Goal: Book appointment/travel/reservation

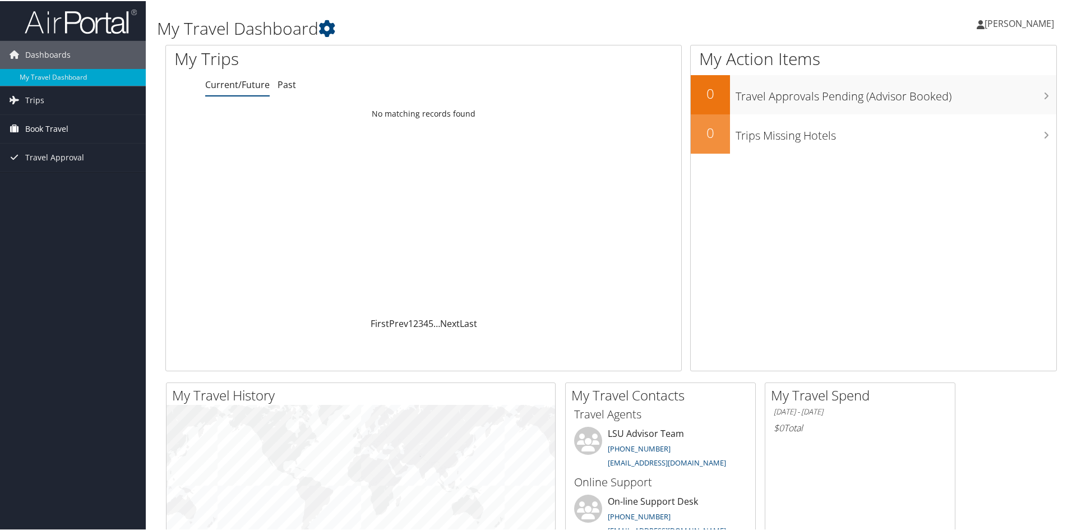
click at [19, 133] on icon at bounding box center [14, 127] width 17 height 17
click at [35, 169] on link "Book/Manage Online Trips" at bounding box center [73, 167] width 146 height 17
